Goal: Check status: Check status

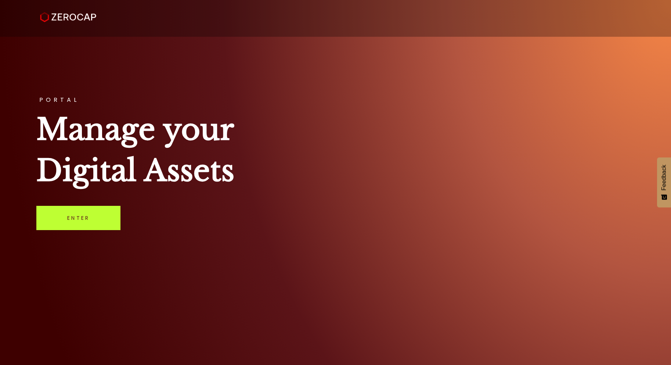
click at [82, 221] on link "Enter" at bounding box center [78, 218] width 84 height 24
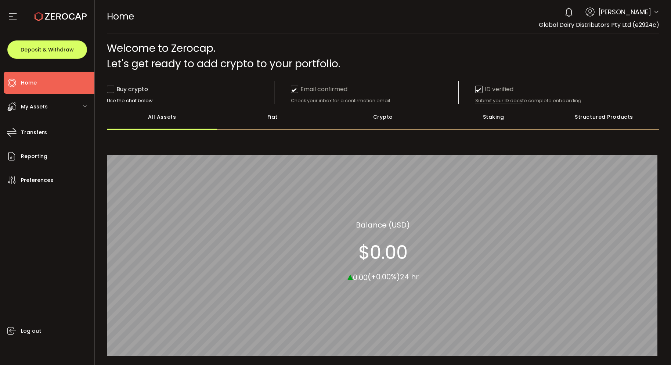
click at [23, 107] on span "My Assets" at bounding box center [34, 106] width 27 height 11
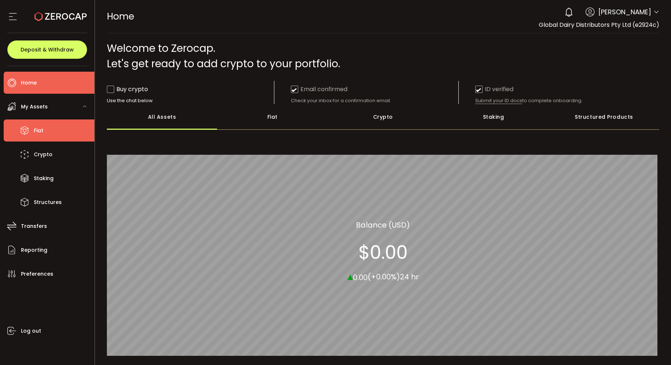
click at [76, 133] on li "Fiat" at bounding box center [49, 130] width 91 height 22
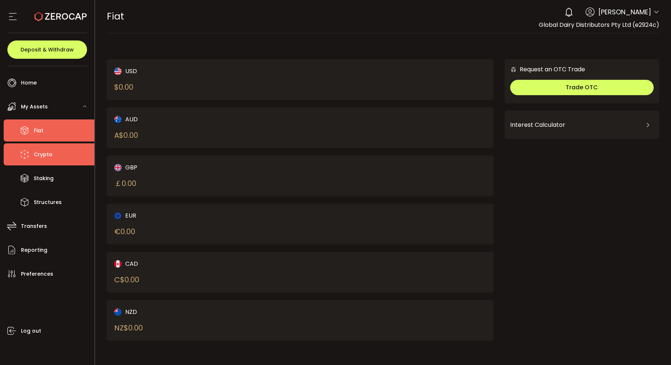
click at [69, 163] on li "Crypto" at bounding box center [49, 154] width 91 height 22
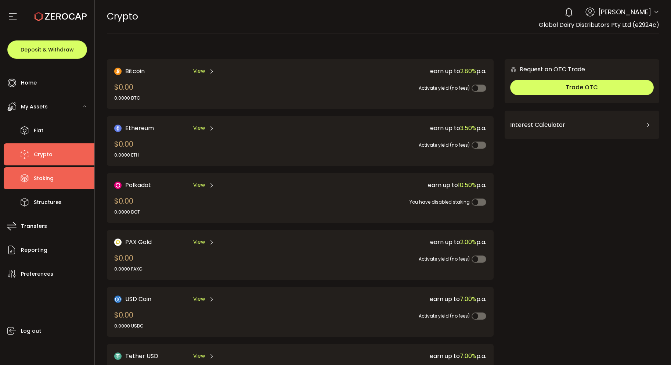
click at [62, 174] on li "Staking" at bounding box center [49, 178] width 91 height 22
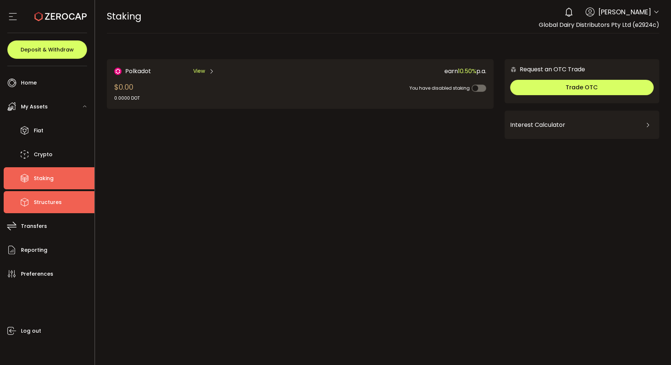
click at [44, 209] on li "Structures" at bounding box center [49, 202] width 91 height 22
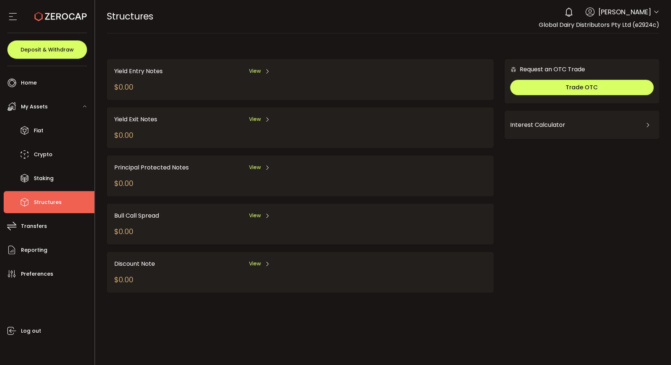
click at [41, 106] on span "My Assets" at bounding box center [34, 106] width 27 height 11
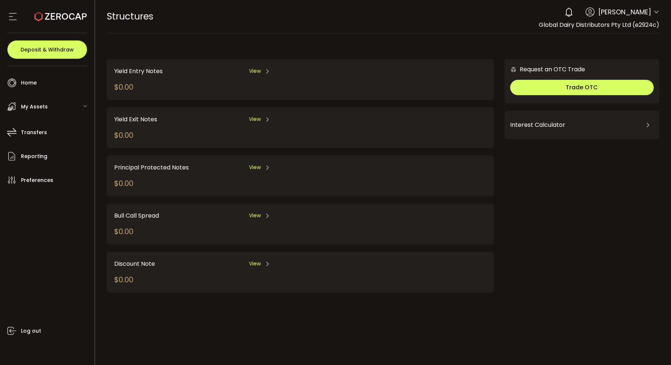
click at [41, 106] on span "My Assets" at bounding box center [34, 106] width 27 height 11
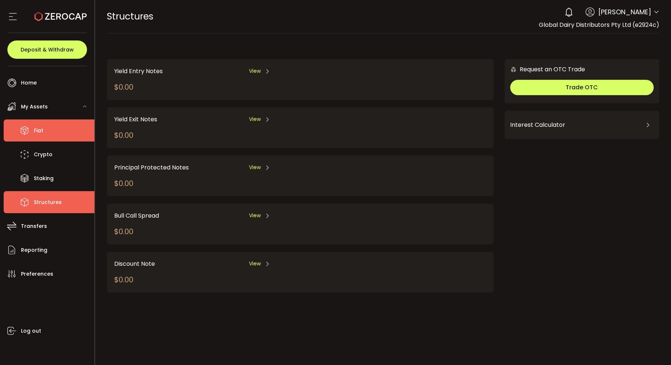
click at [37, 125] on span "Fiat" at bounding box center [39, 130] width 10 height 11
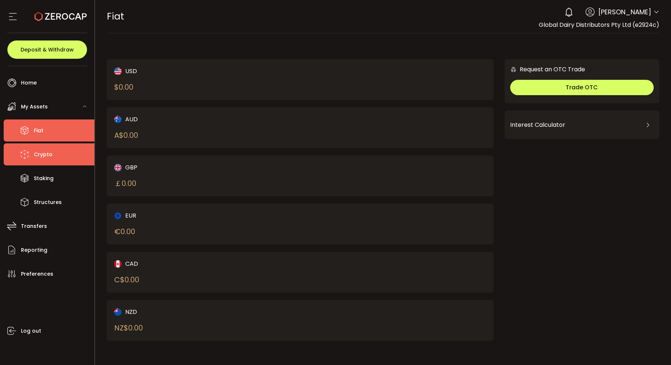
click at [83, 153] on li "Crypto" at bounding box center [49, 154] width 91 height 22
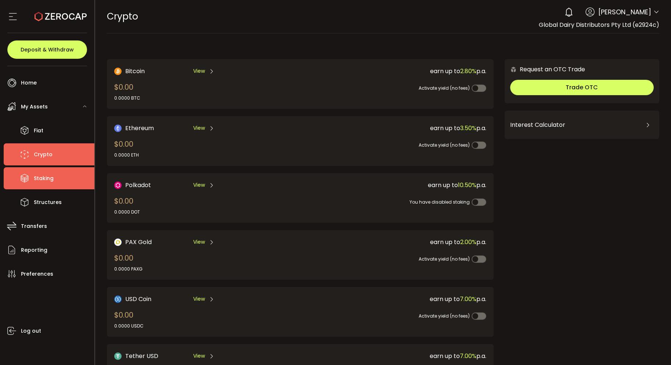
click at [75, 183] on li "Staking" at bounding box center [49, 178] width 91 height 22
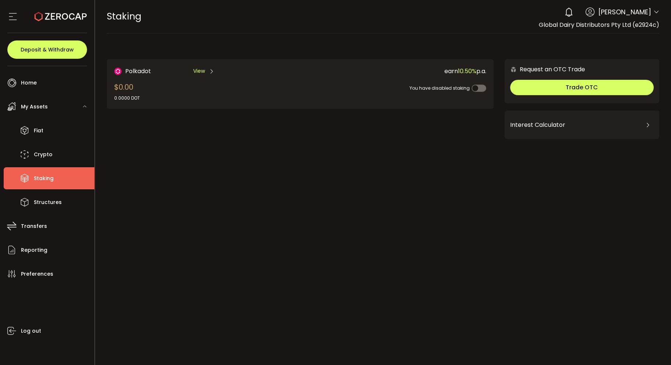
click at [202, 70] on span "View" at bounding box center [199, 71] width 12 height 8
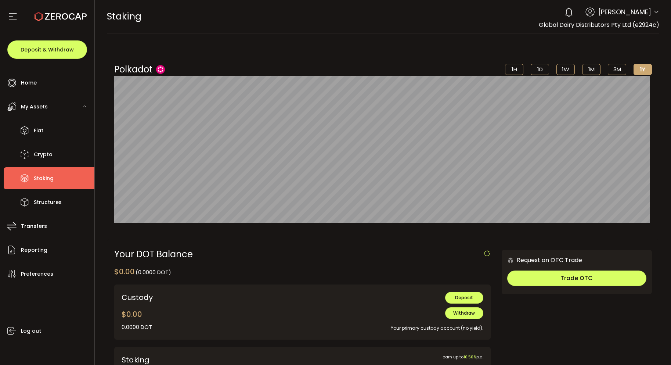
click at [509, 68] on li "1H" at bounding box center [514, 69] width 18 height 11
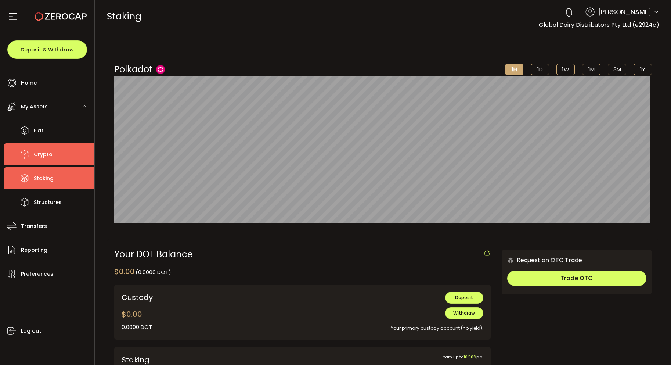
click at [21, 147] on li "Crypto" at bounding box center [49, 154] width 91 height 22
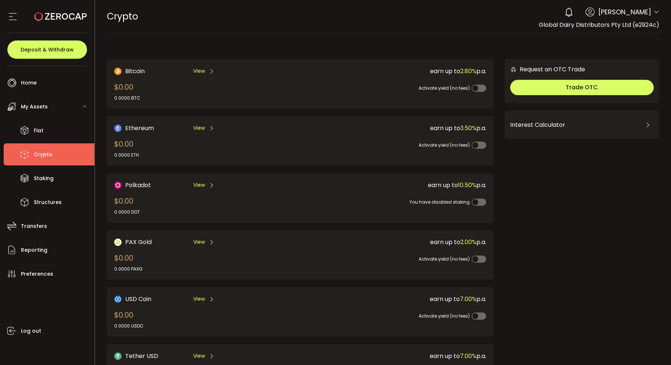
click at [198, 69] on span "View" at bounding box center [199, 71] width 12 height 8
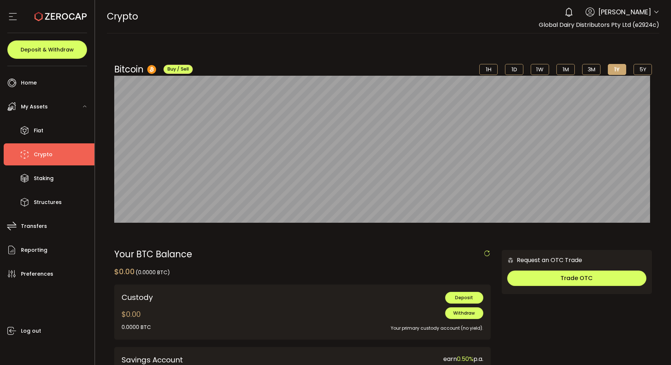
click at [481, 65] on li "1H" at bounding box center [488, 69] width 18 height 11
click at [582, 66] on li "3M" at bounding box center [591, 69] width 18 height 11
click at [556, 69] on li "1M" at bounding box center [565, 69] width 18 height 11
click at [643, 72] on li "5Y" at bounding box center [643, 69] width 18 height 11
click at [619, 68] on li "1Y" at bounding box center [617, 69] width 18 height 11
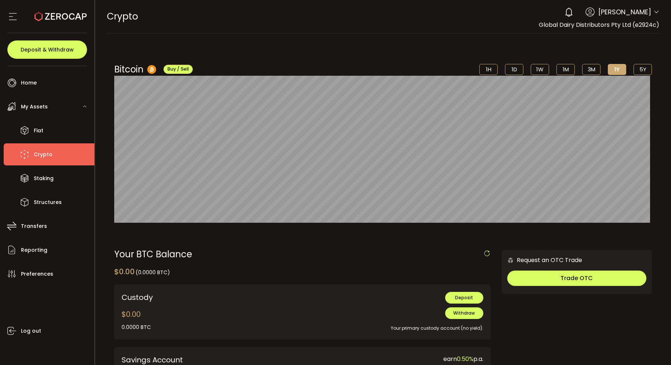
click at [587, 73] on li "3M" at bounding box center [591, 69] width 18 height 11
click at [565, 68] on li "1M" at bounding box center [565, 69] width 18 height 11
click at [534, 69] on li "1W" at bounding box center [540, 69] width 18 height 11
